Goal: Use online tool/utility: Utilize a website feature to perform a specific function

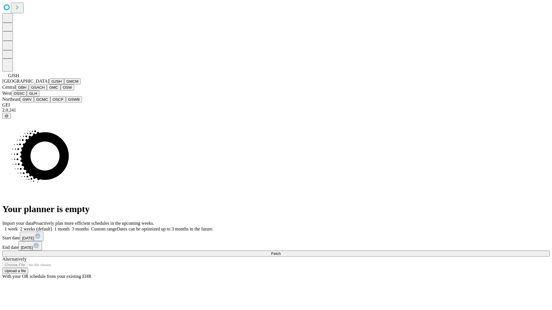
click at [49, 85] on button "GJSH" at bounding box center [56, 81] width 15 height 6
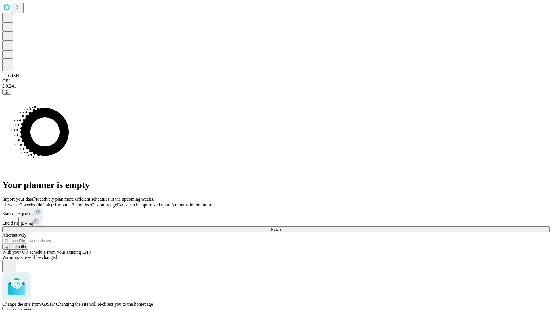
click at [35, 308] on span "Confirm" at bounding box center [28, 310] width 14 height 4
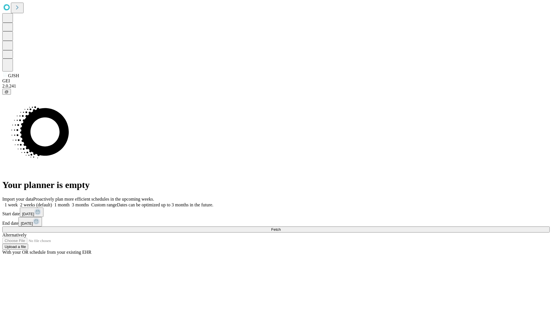
click at [70, 203] on label "1 month" at bounding box center [61, 205] width 18 height 5
click at [281, 228] on span "Fetch" at bounding box center [275, 230] width 9 height 4
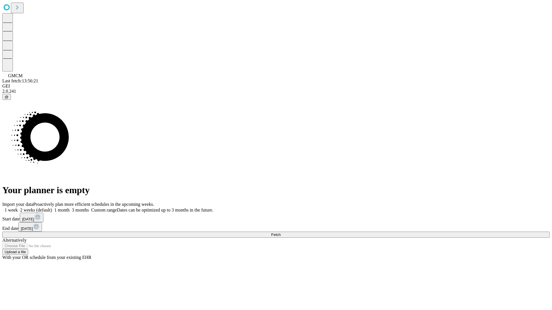
click at [70, 208] on label "1 month" at bounding box center [61, 210] width 18 height 5
click at [281, 233] on span "Fetch" at bounding box center [275, 235] width 9 height 4
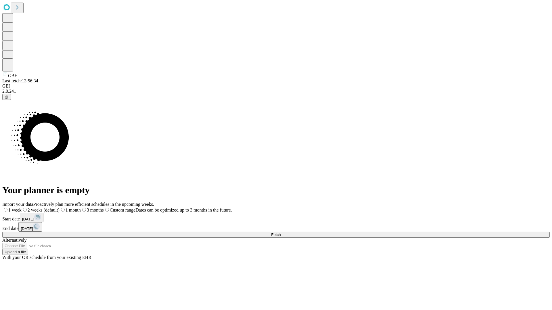
click at [81, 208] on label "1 month" at bounding box center [70, 210] width 21 height 5
click at [281, 233] on span "Fetch" at bounding box center [275, 235] width 9 height 4
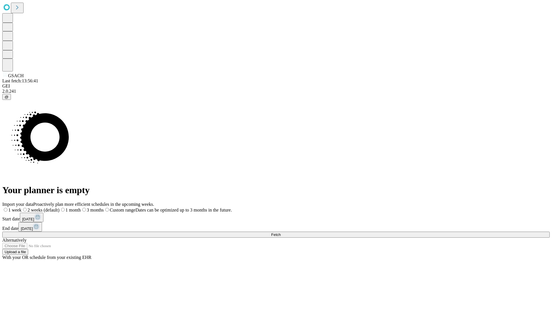
click at [281, 233] on span "Fetch" at bounding box center [275, 235] width 9 height 4
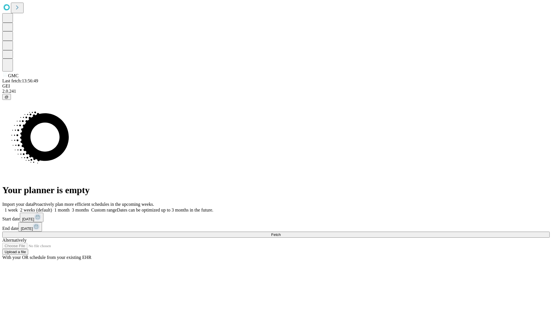
click at [70, 208] on label "1 month" at bounding box center [61, 210] width 18 height 5
click at [281, 233] on span "Fetch" at bounding box center [275, 235] width 9 height 4
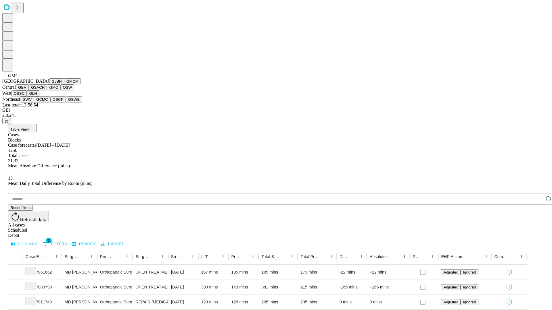
click at [61, 91] on button "OSW" at bounding box center [68, 88] width 14 height 6
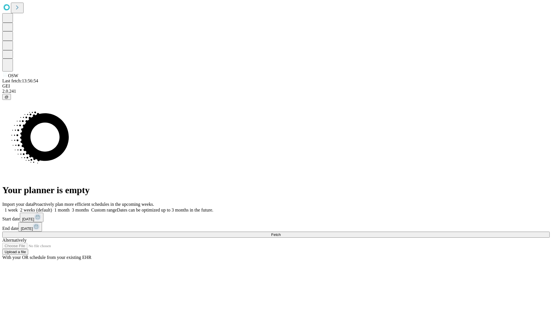
click at [70, 208] on label "1 month" at bounding box center [61, 210] width 18 height 5
click at [281, 233] on span "Fetch" at bounding box center [275, 235] width 9 height 4
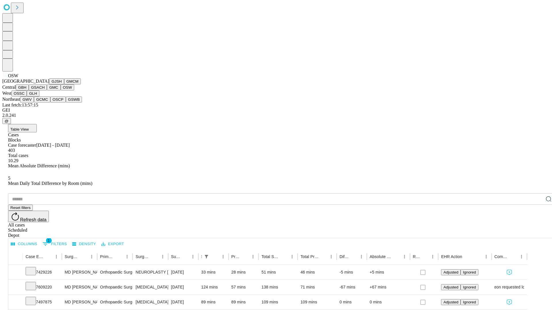
click at [27, 97] on button "OSSC" at bounding box center [19, 94] width 16 height 6
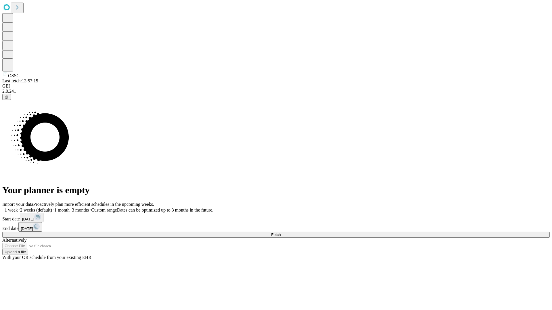
click at [70, 208] on label "1 month" at bounding box center [61, 210] width 18 height 5
click at [281, 233] on span "Fetch" at bounding box center [275, 235] width 9 height 4
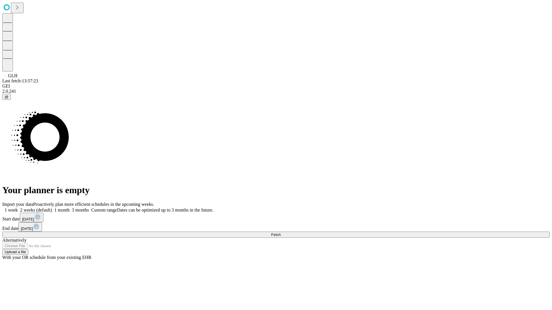
click at [70, 208] on label "1 month" at bounding box center [61, 210] width 18 height 5
click at [281, 233] on span "Fetch" at bounding box center [275, 235] width 9 height 4
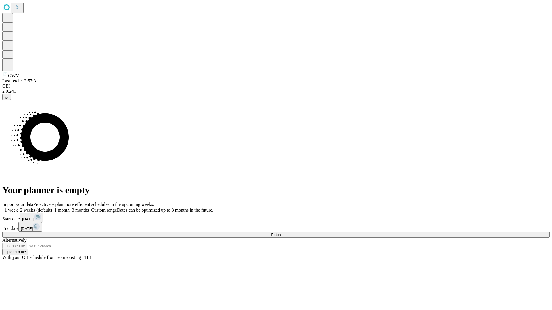
click at [70, 208] on label "1 month" at bounding box center [61, 210] width 18 height 5
click at [281, 233] on span "Fetch" at bounding box center [275, 235] width 9 height 4
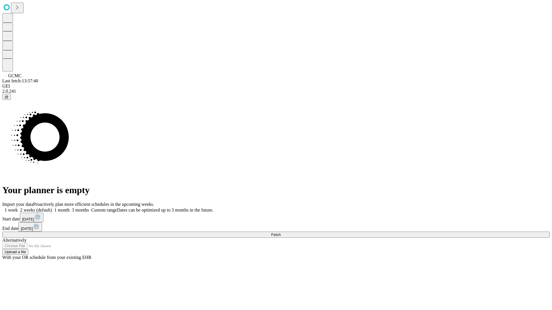
click at [70, 208] on label "1 month" at bounding box center [61, 210] width 18 height 5
click at [281, 233] on span "Fetch" at bounding box center [275, 235] width 9 height 4
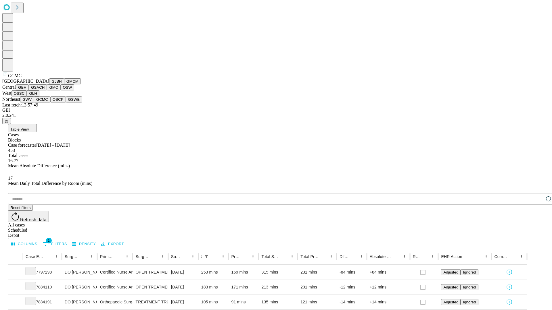
click at [50, 103] on button "OSCP" at bounding box center [58, 100] width 16 height 6
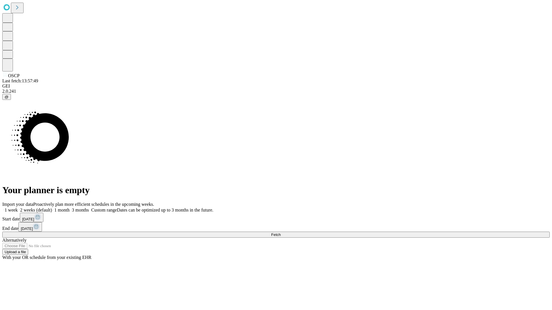
click at [70, 208] on label "1 month" at bounding box center [61, 210] width 18 height 5
click at [281, 233] on span "Fetch" at bounding box center [275, 235] width 9 height 4
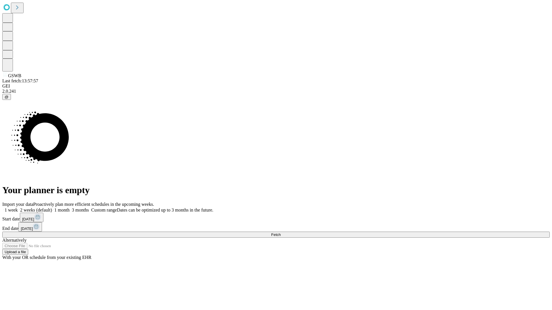
click at [70, 208] on label "1 month" at bounding box center [61, 210] width 18 height 5
click at [281, 233] on span "Fetch" at bounding box center [275, 235] width 9 height 4
